Goal: Transaction & Acquisition: Obtain resource

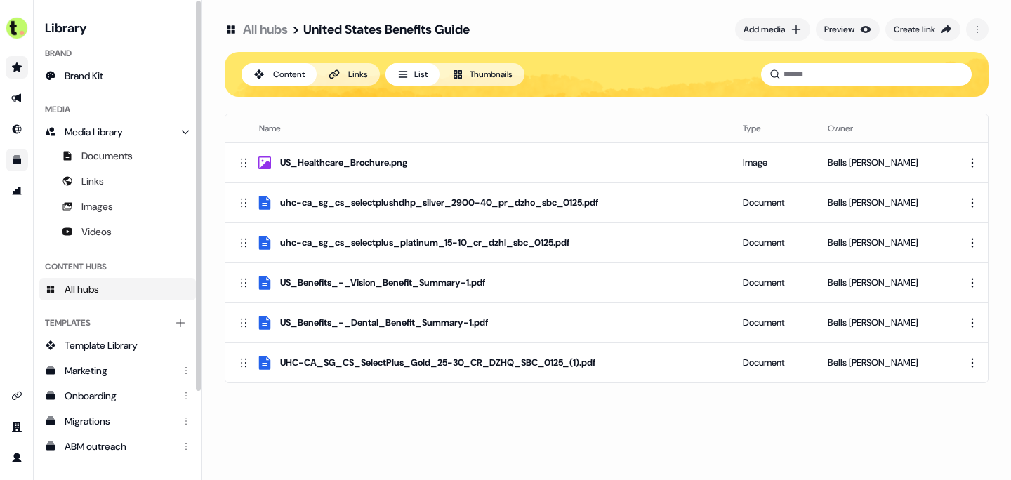
click at [17, 69] on icon "Go to prospects" at bounding box center [17, 66] width 10 height 9
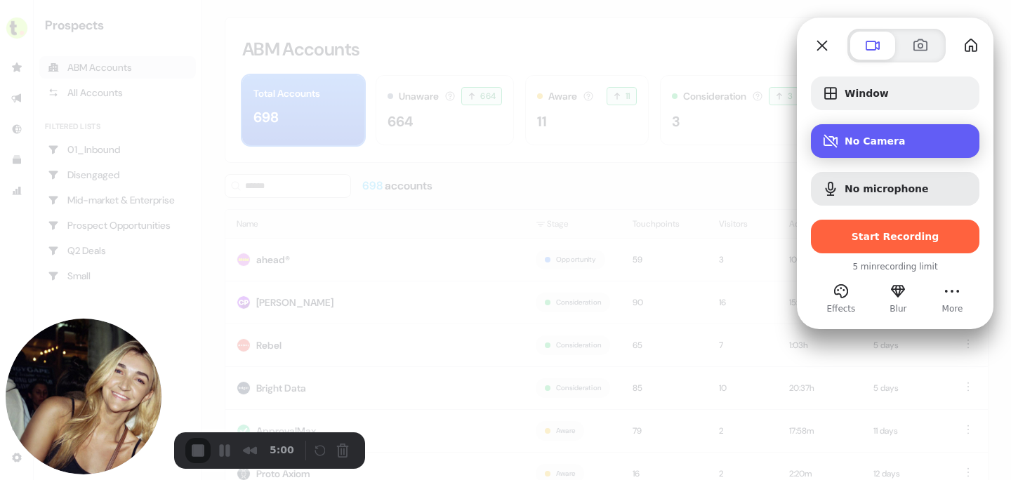
click at [889, 145] on span "No Camera" at bounding box center [906, 140] width 124 height 11
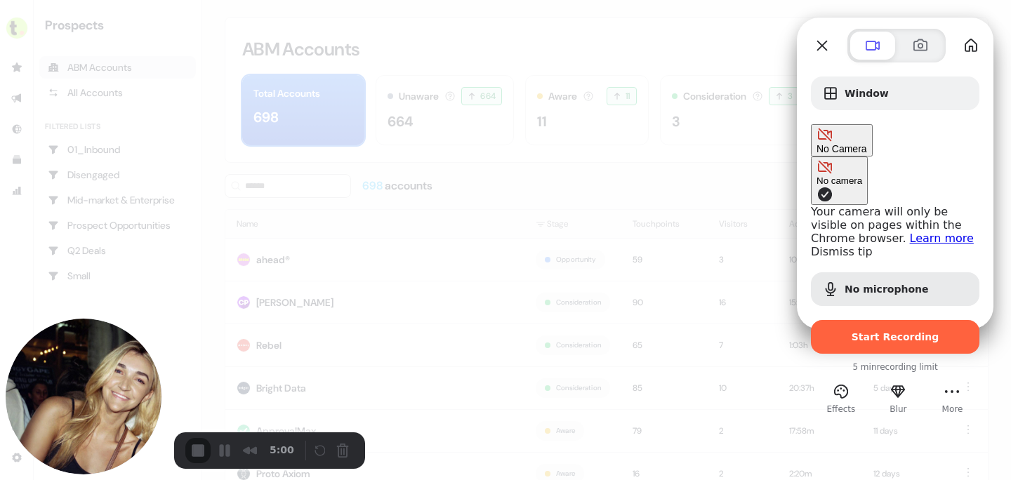
click at [867, 143] on span "No Camera" at bounding box center [841, 148] width 51 height 11
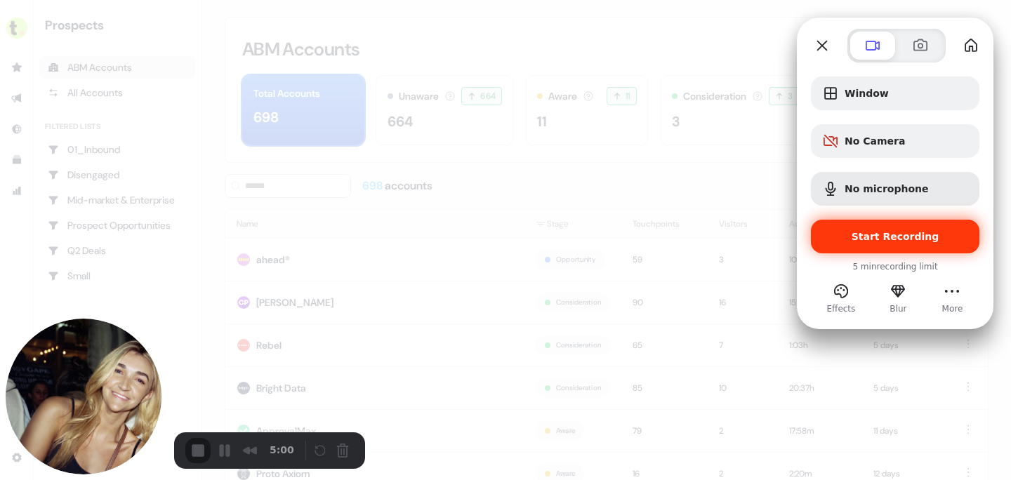
click at [886, 241] on span "Start Recording" at bounding box center [895, 236] width 88 height 11
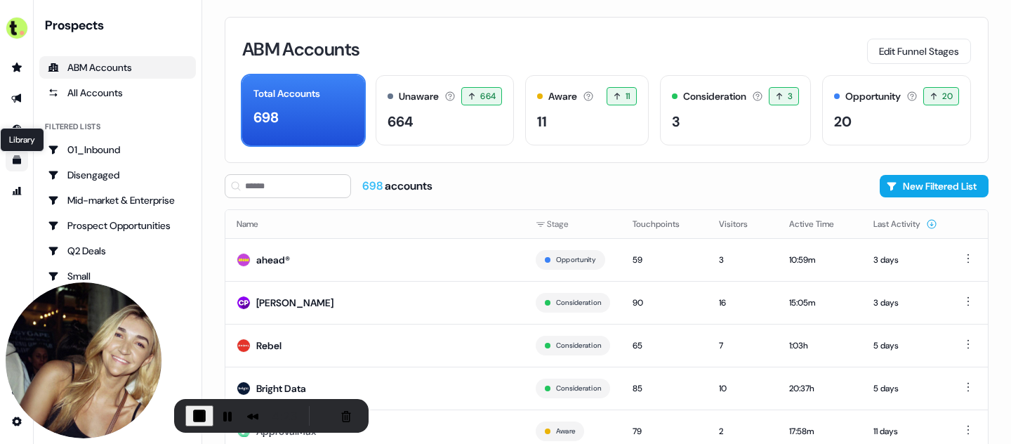
click at [15, 154] on icon "Go to templates" at bounding box center [16, 159] width 11 height 11
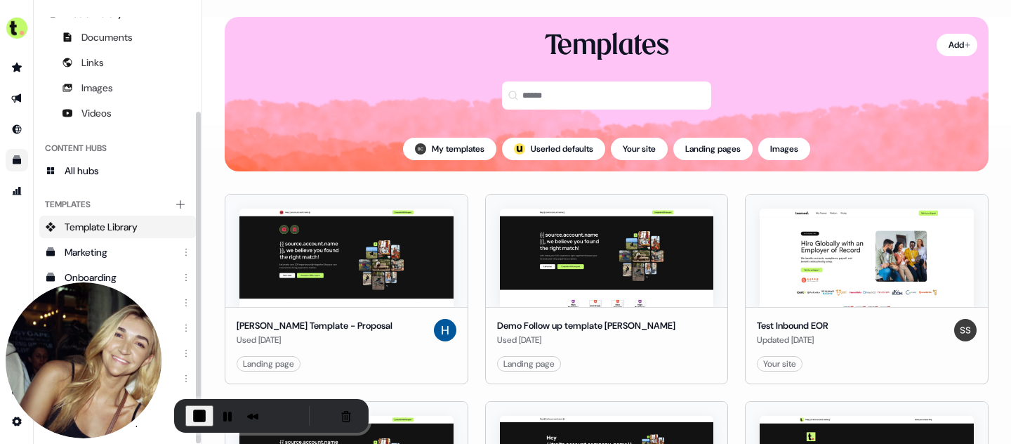
scroll to position [138, 0]
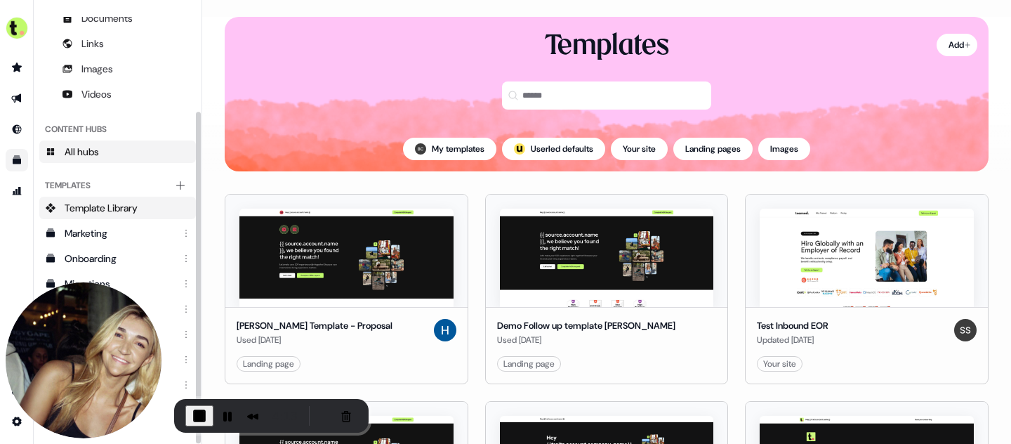
click at [107, 147] on link "All hubs" at bounding box center [117, 151] width 156 height 22
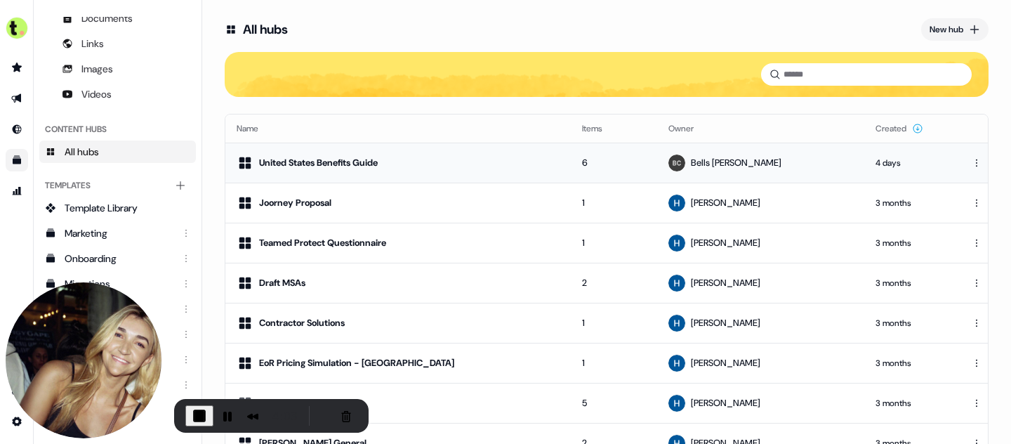
click at [431, 166] on div "United States Benefits Guide" at bounding box center [397, 162] width 323 height 17
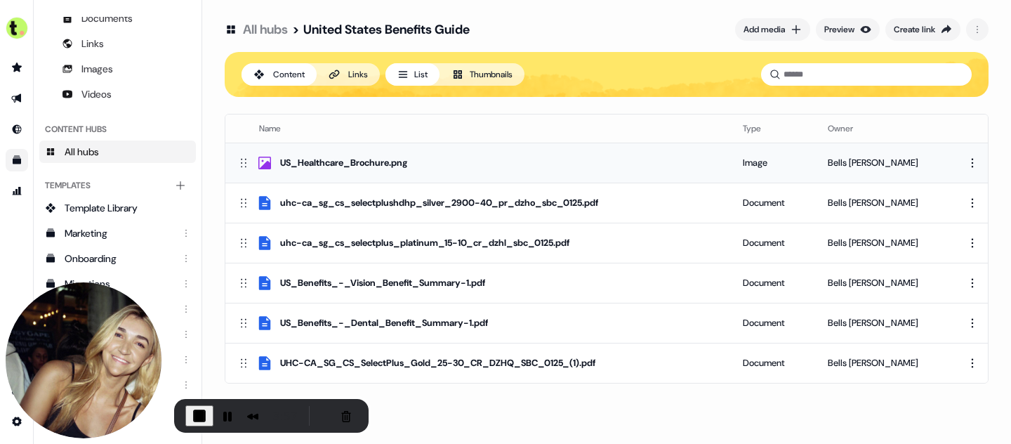
click at [338, 164] on div "US_Healthcare_Brochure.png" at bounding box center [343, 163] width 127 height 14
click at [422, 208] on div "uhc-ca_sg_cs_selectplushdhp_silver_2900-40_pr_dzho_sbc_0125.pdf" at bounding box center [439, 203] width 318 height 14
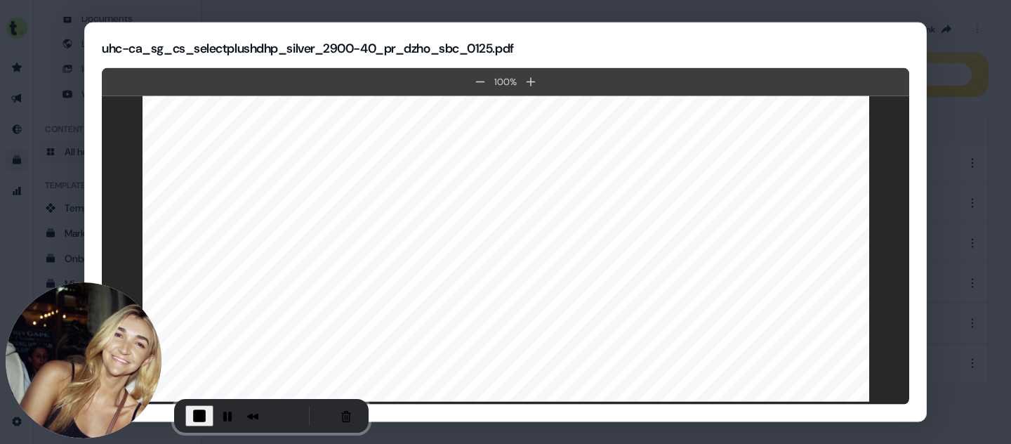
scroll to position [4, 0]
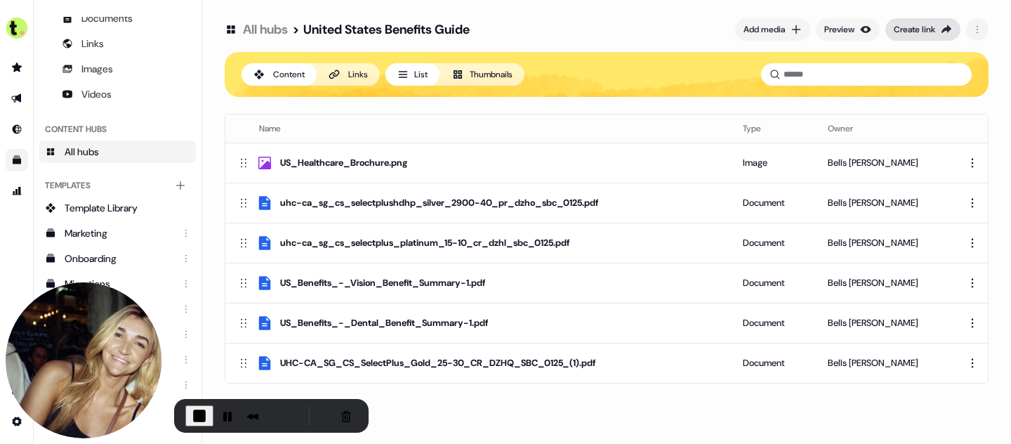
click at [918, 31] on div "Create link" at bounding box center [913, 29] width 41 height 14
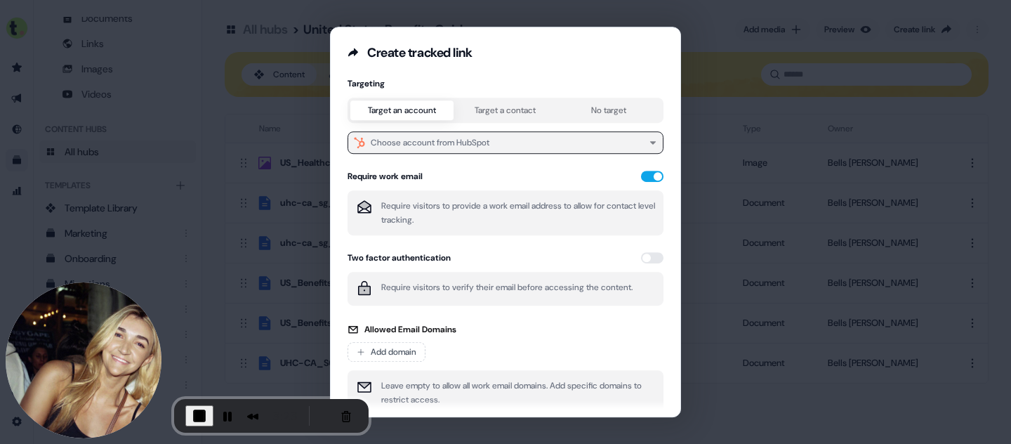
click at [536, 143] on button "Choose account from HubSpot" at bounding box center [505, 142] width 316 height 22
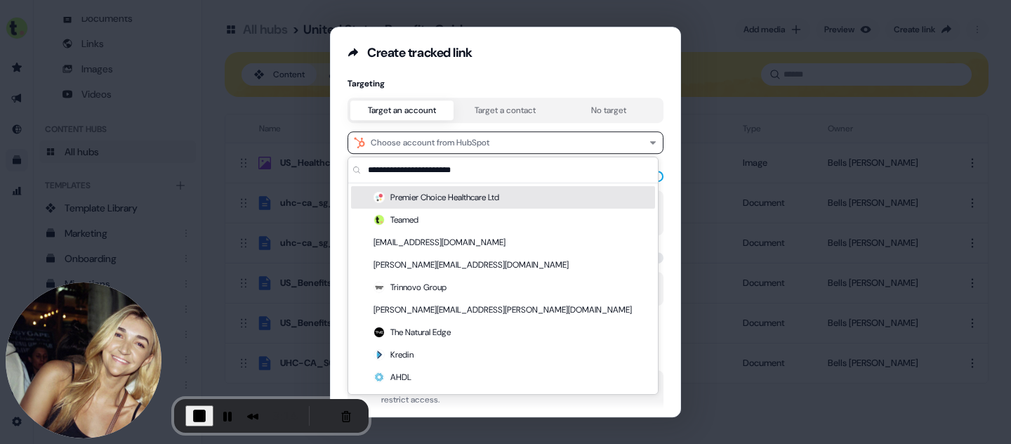
click at [720, 124] on div "Create tracked link Targeting Target an account Target a contact No target Choo…" at bounding box center [505, 222] width 1011 height 444
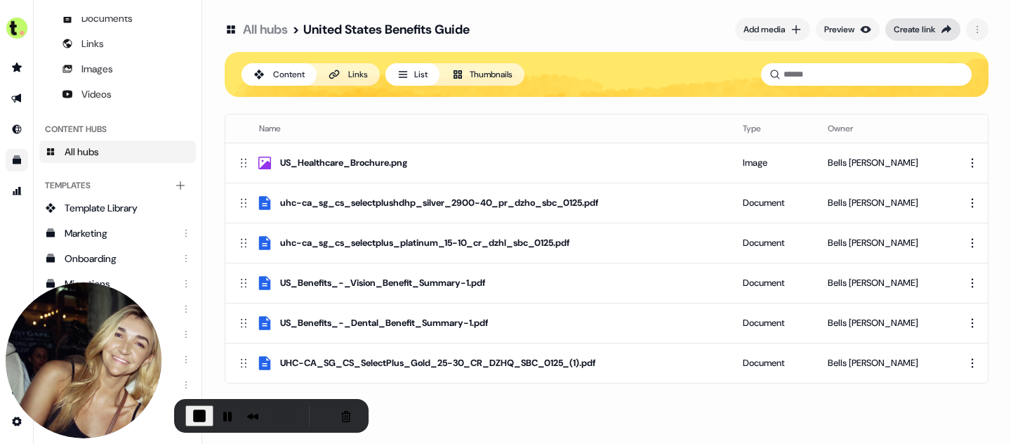
click at [912, 32] on div "Create link" at bounding box center [913, 29] width 41 height 14
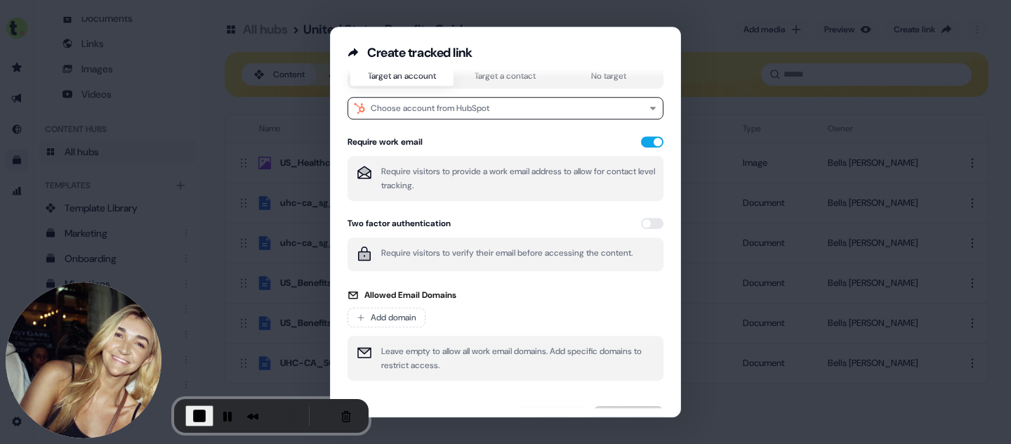
scroll to position [0, 0]
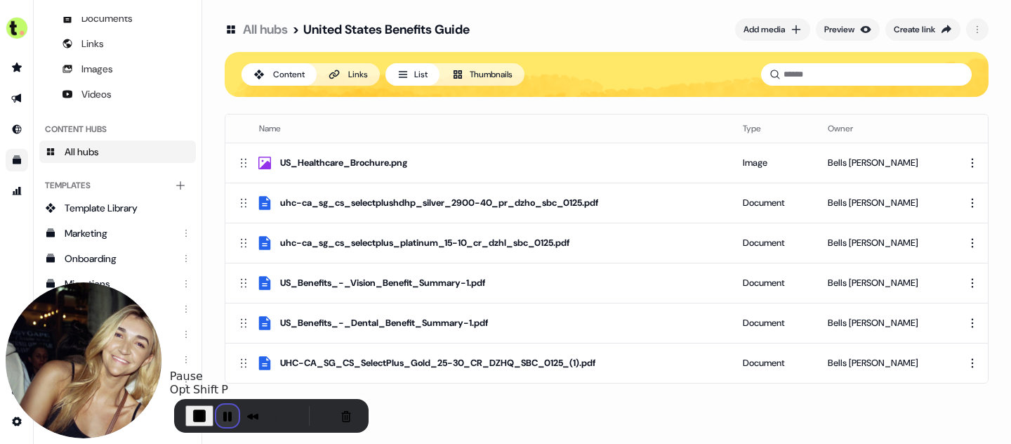
click at [223, 417] on button "Pause Recording" at bounding box center [227, 415] width 22 height 22
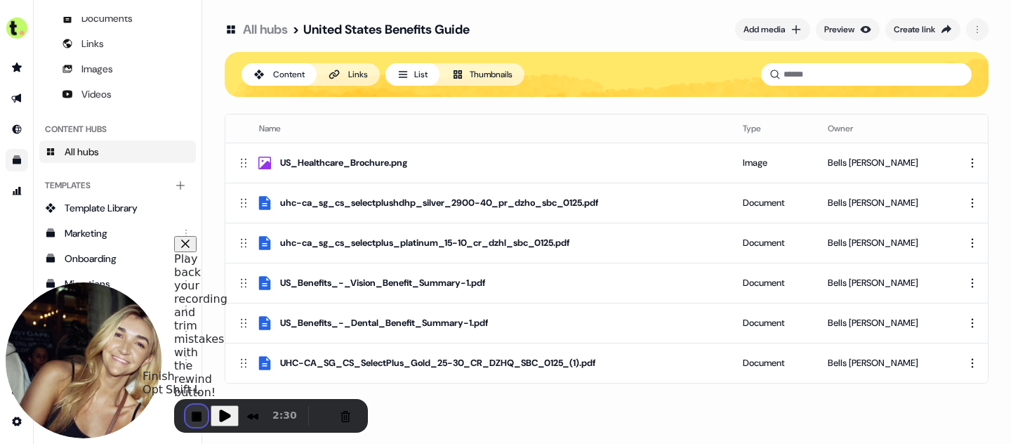
click at [193, 415] on button "End Recording" at bounding box center [196, 415] width 22 height 22
